Goal: Transaction & Acquisition: Purchase product/service

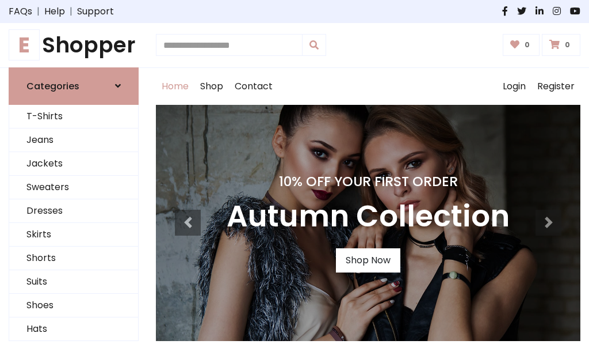
click at [295, 174] on h4 "10% Off Your First Order" at bounding box center [368, 181] width 283 height 16
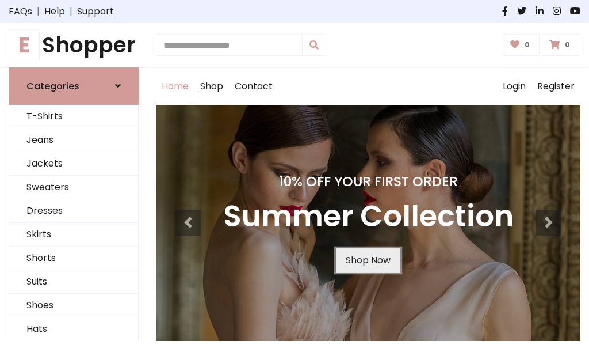
click at [368, 260] on link "Shop Now" at bounding box center [368, 260] width 64 height 24
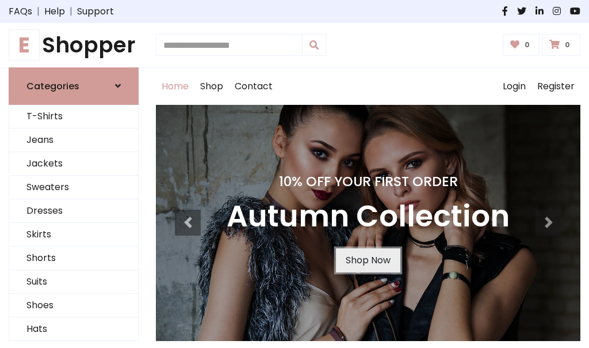
click at [368, 260] on link "Shop Now" at bounding box center [368, 260] width 64 height 24
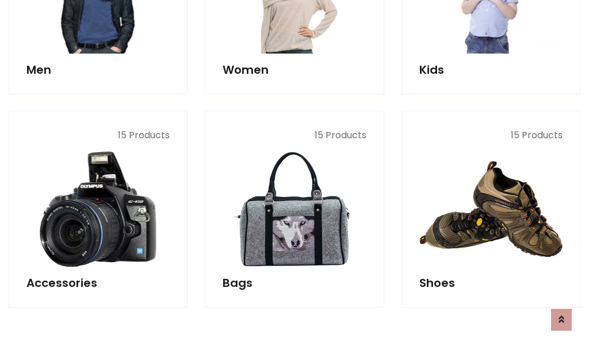
scroll to position [1147, 0]
